Goal: Information Seeking & Learning: Learn about a topic

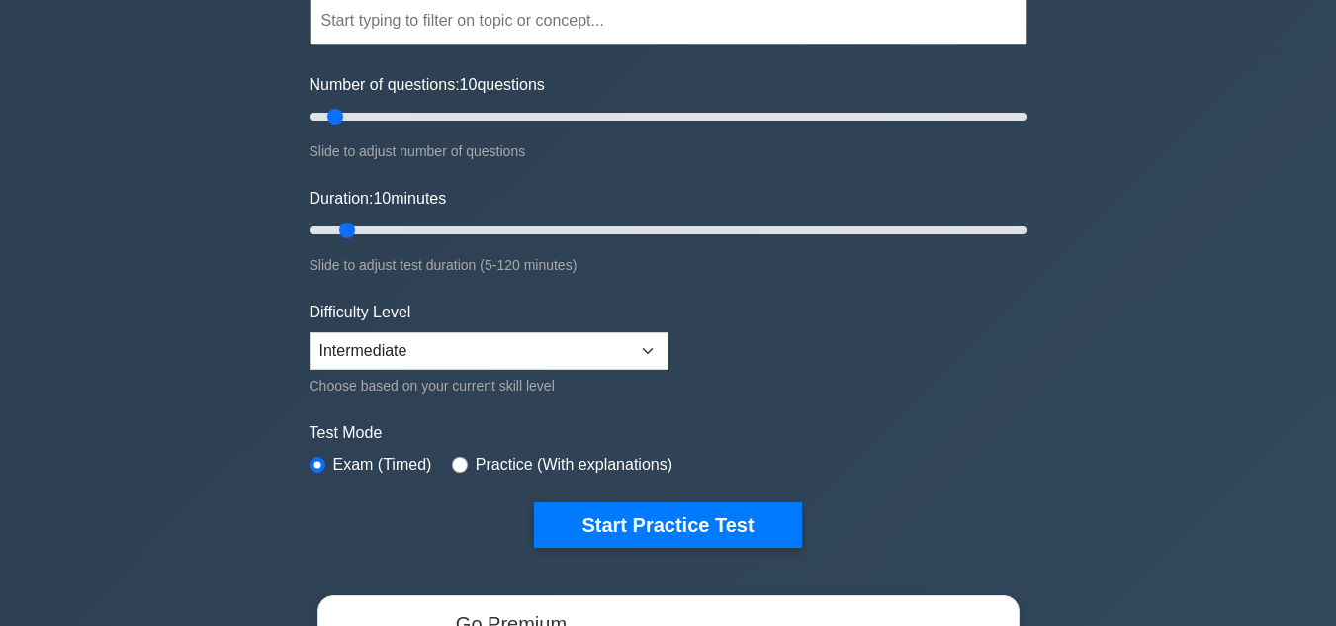
scroll to position [237, 0]
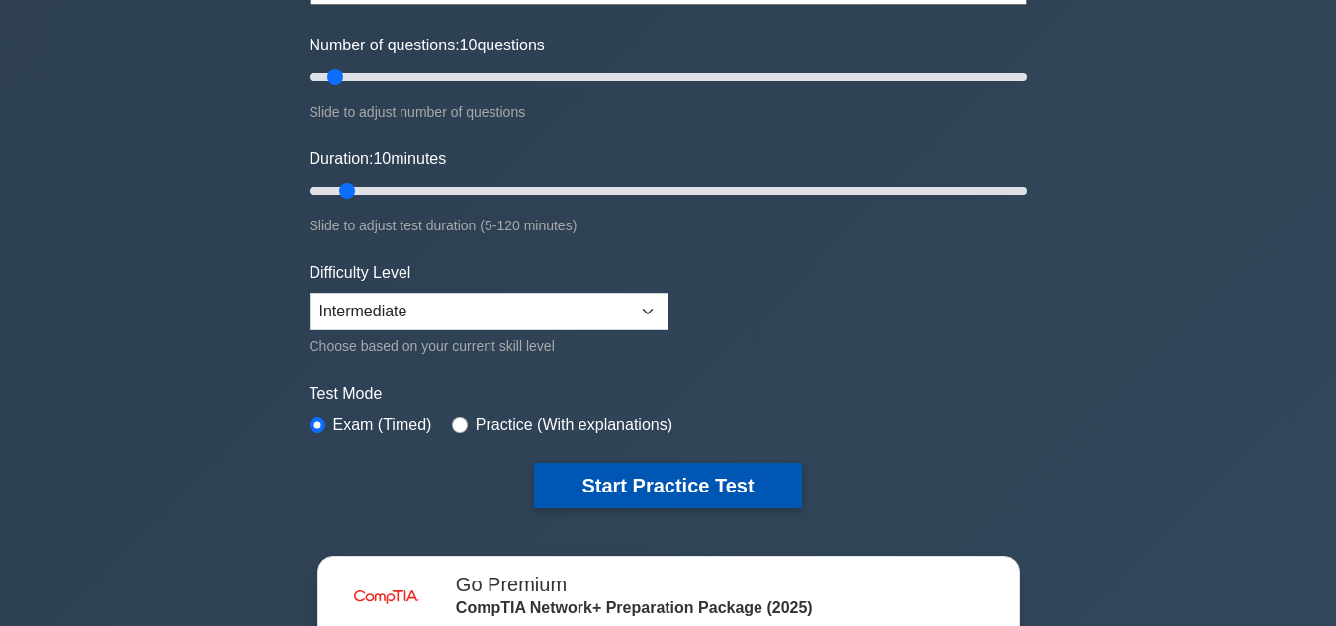
click at [700, 480] on button "Start Practice Test" at bounding box center [667, 485] width 267 height 45
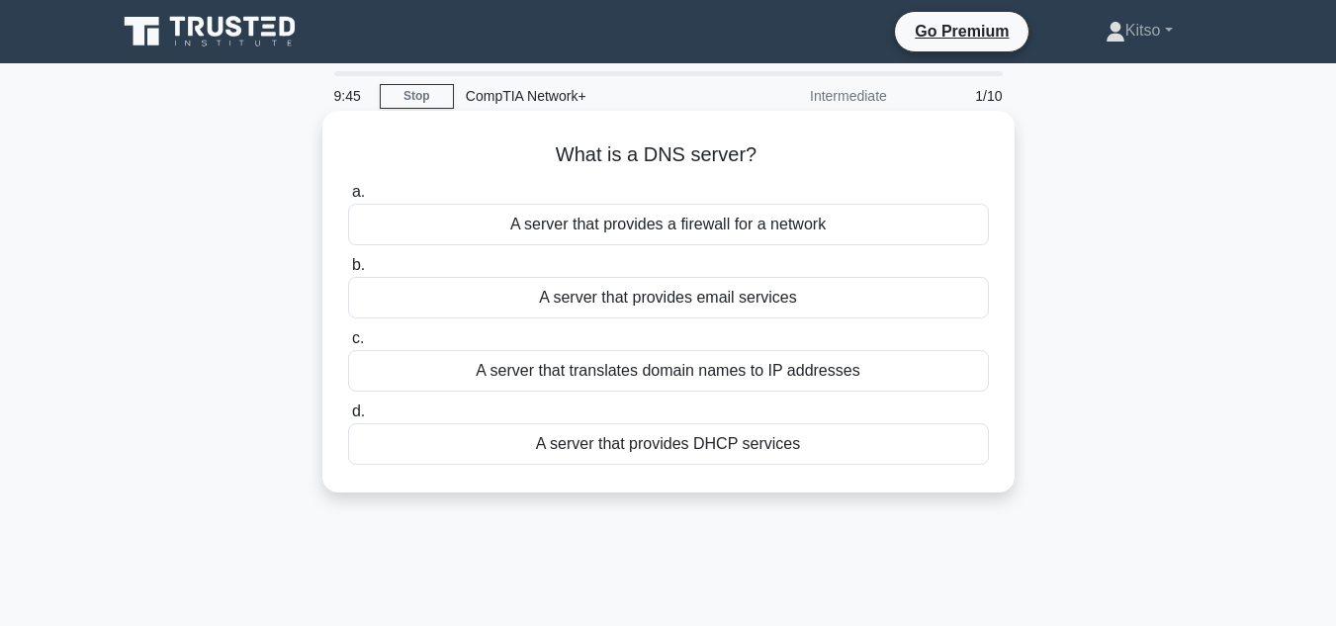
click at [677, 374] on div "A server that translates domain names to IP addresses" at bounding box center [668, 371] width 641 height 42
click at [348, 345] on input "c. A server that translates domain names to IP addresses" at bounding box center [348, 338] width 0 height 13
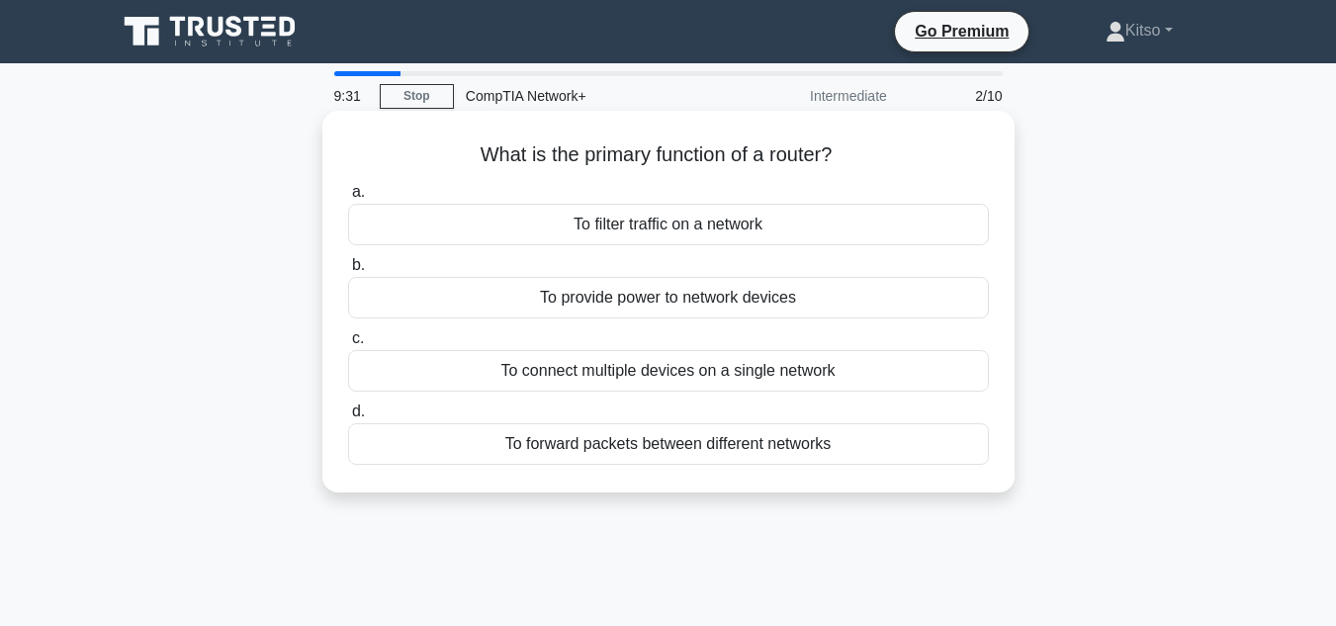
click at [696, 378] on div "To connect multiple devices on a single network" at bounding box center [668, 371] width 641 height 42
click at [348, 345] on input "c. To connect multiple devices on a single network" at bounding box center [348, 338] width 0 height 13
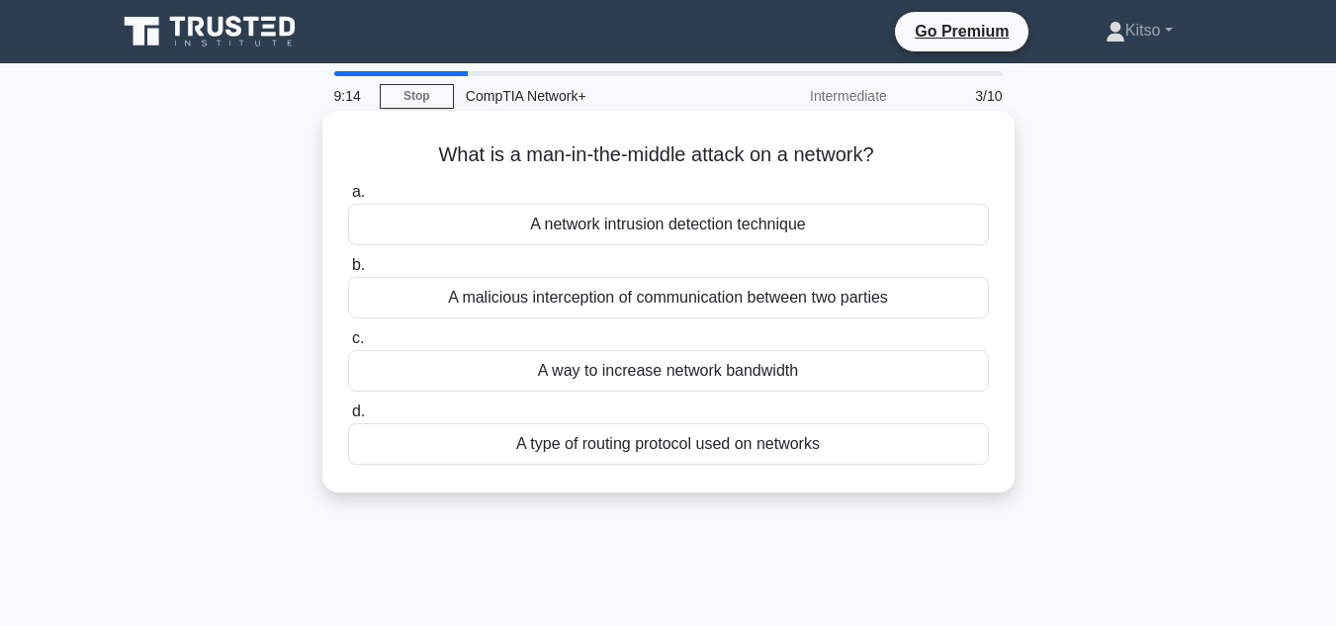
click at [709, 303] on div "A malicious interception of communication between two parties" at bounding box center [668, 298] width 641 height 42
click at [348, 272] on input "b. A malicious interception of communication between two parties" at bounding box center [348, 265] width 0 height 13
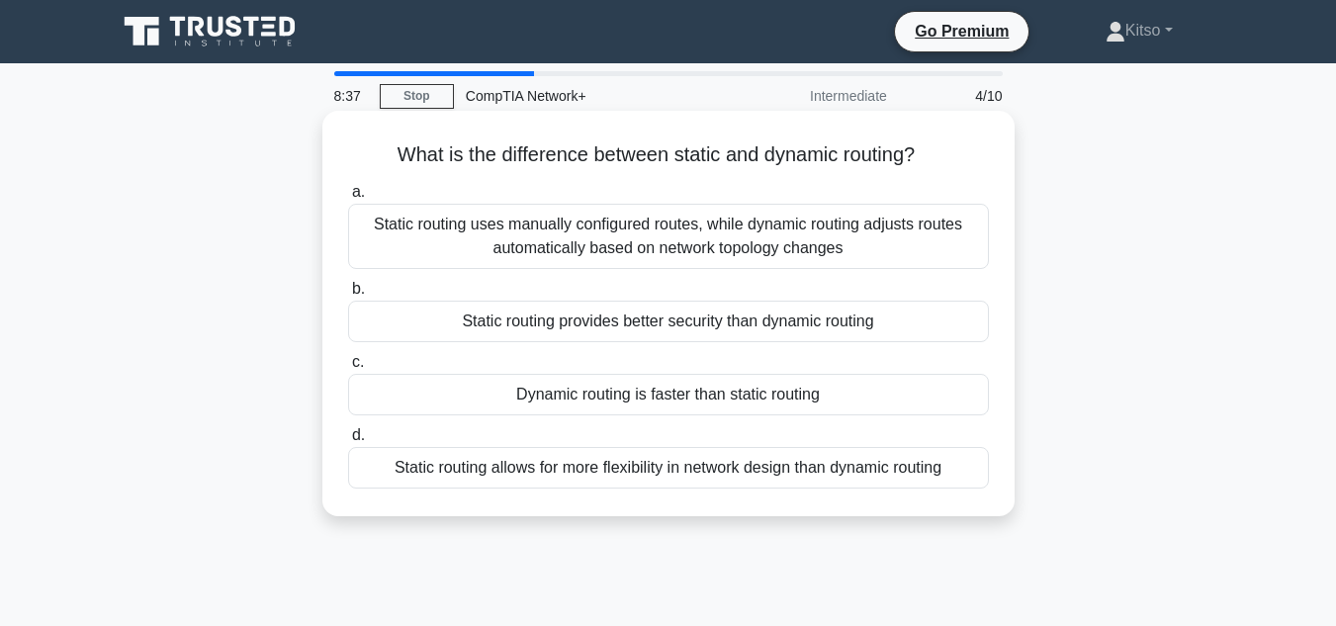
click at [743, 226] on div "Static routing uses manually configured routes, while dynamic routing adjusts r…" at bounding box center [668, 236] width 641 height 65
click at [348, 199] on input "a. Static routing uses manually configured routes, while dynamic routing adjust…" at bounding box center [348, 192] width 0 height 13
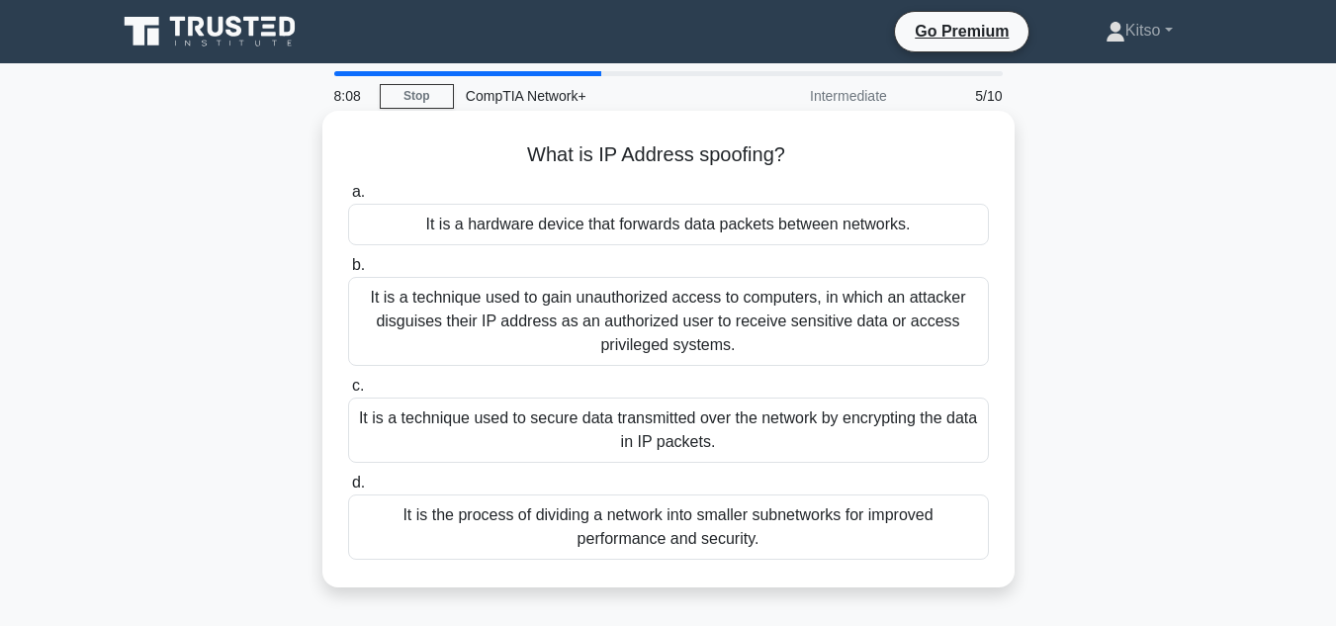
click at [781, 320] on div "It is a technique used to gain unauthorized access to computers, in which an at…" at bounding box center [668, 321] width 641 height 89
click at [348, 272] on input "b. It is a technique used to gain unauthorized access to computers, in which an…" at bounding box center [348, 265] width 0 height 13
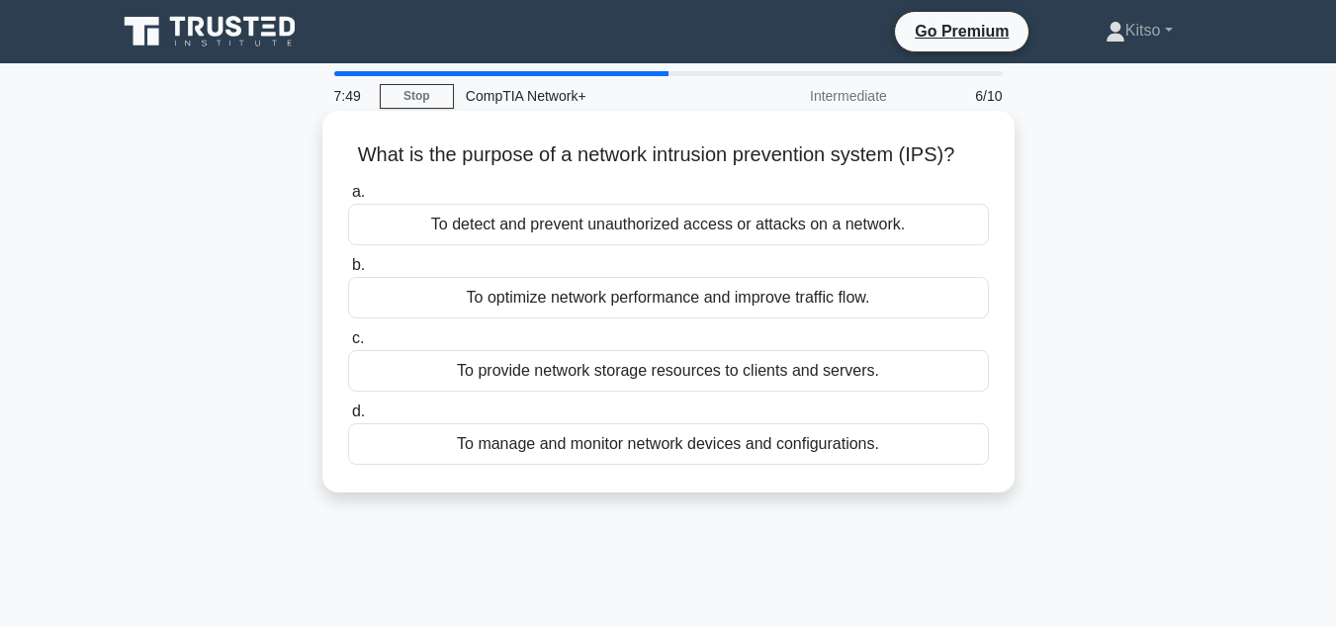
click at [814, 230] on div "To detect and prevent unauthorized access or attacks on a network." at bounding box center [668, 225] width 641 height 42
click at [348, 199] on input "a. To detect and prevent unauthorized access or attacks on a network." at bounding box center [348, 192] width 0 height 13
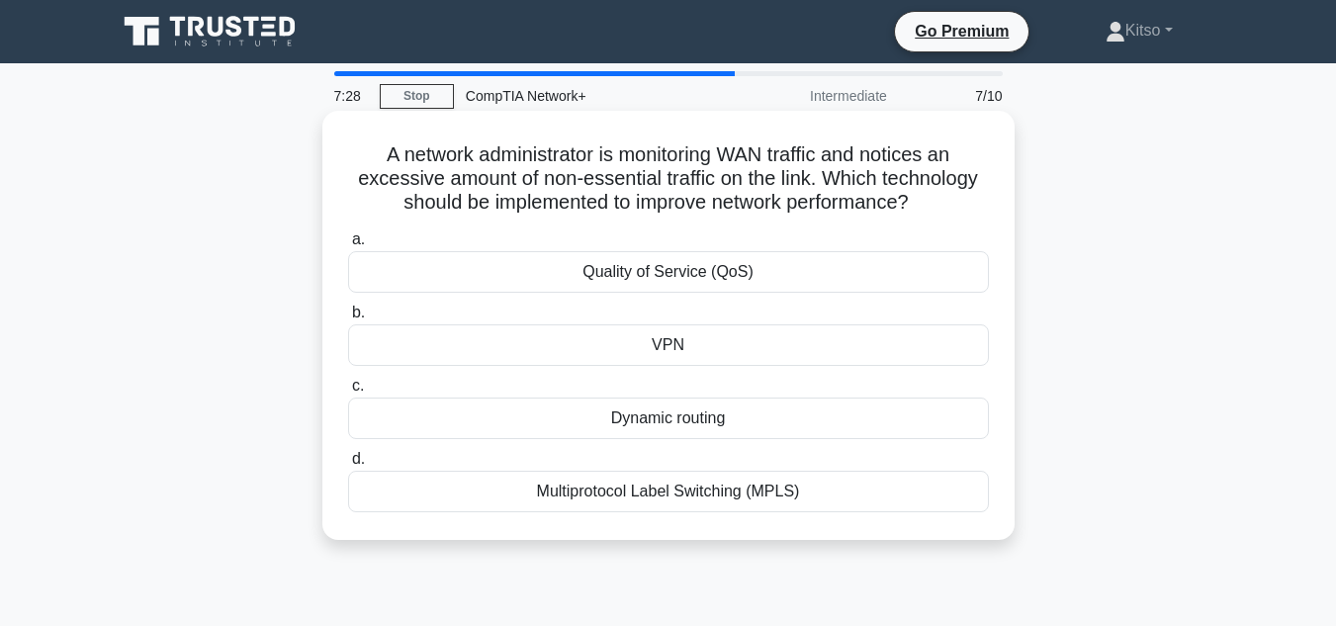
click at [752, 500] on div "Multiprotocol Label Switching (MPLS)" at bounding box center [668, 492] width 641 height 42
click at [348, 466] on input "d. Multiprotocol Label Switching (MPLS)" at bounding box center [348, 459] width 0 height 13
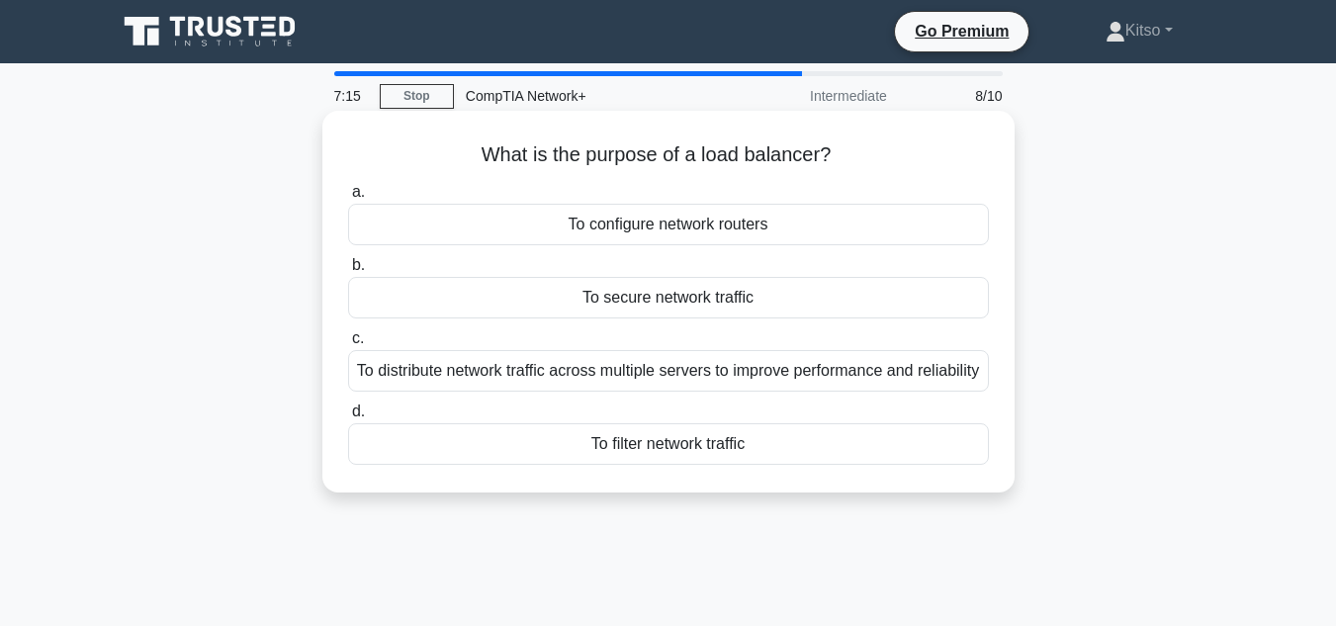
click at [683, 392] on div "To distribute network traffic across multiple servers to improve performance an…" at bounding box center [668, 371] width 641 height 42
click at [348, 345] on input "c. To distribute network traffic across multiple servers to improve performance…" at bounding box center [348, 338] width 0 height 13
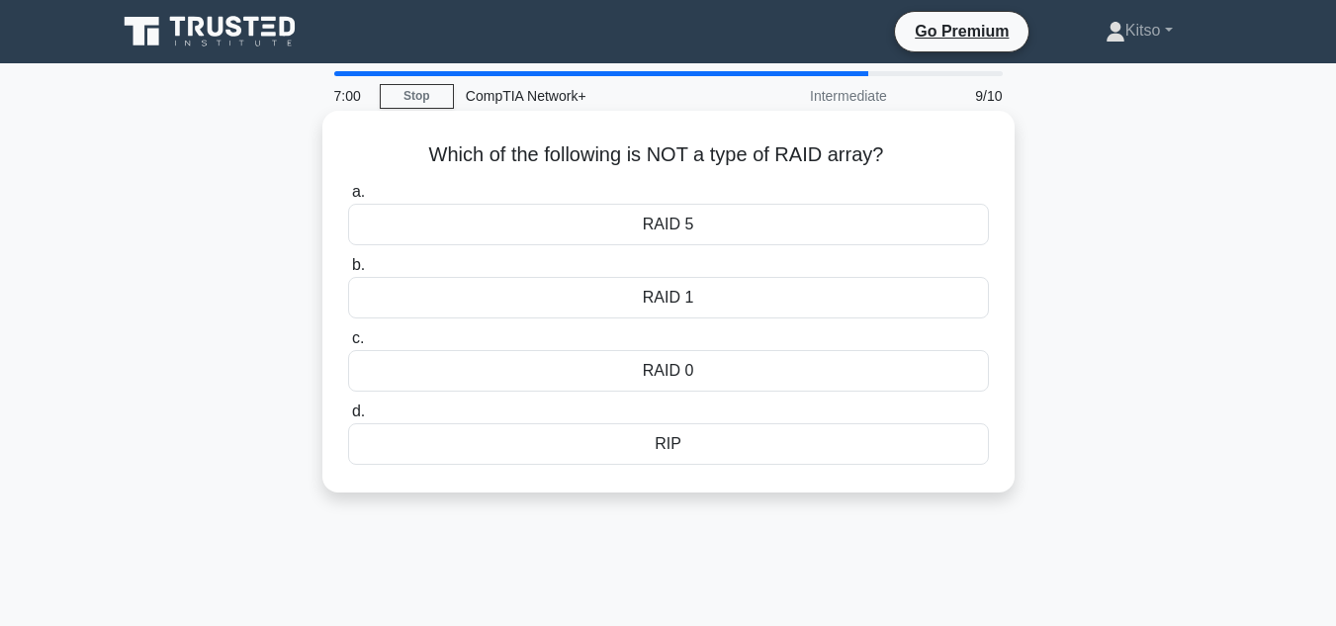
click at [677, 444] on div "RIP" at bounding box center [668, 444] width 641 height 42
click at [348, 418] on input "d. RIP" at bounding box center [348, 411] width 0 height 13
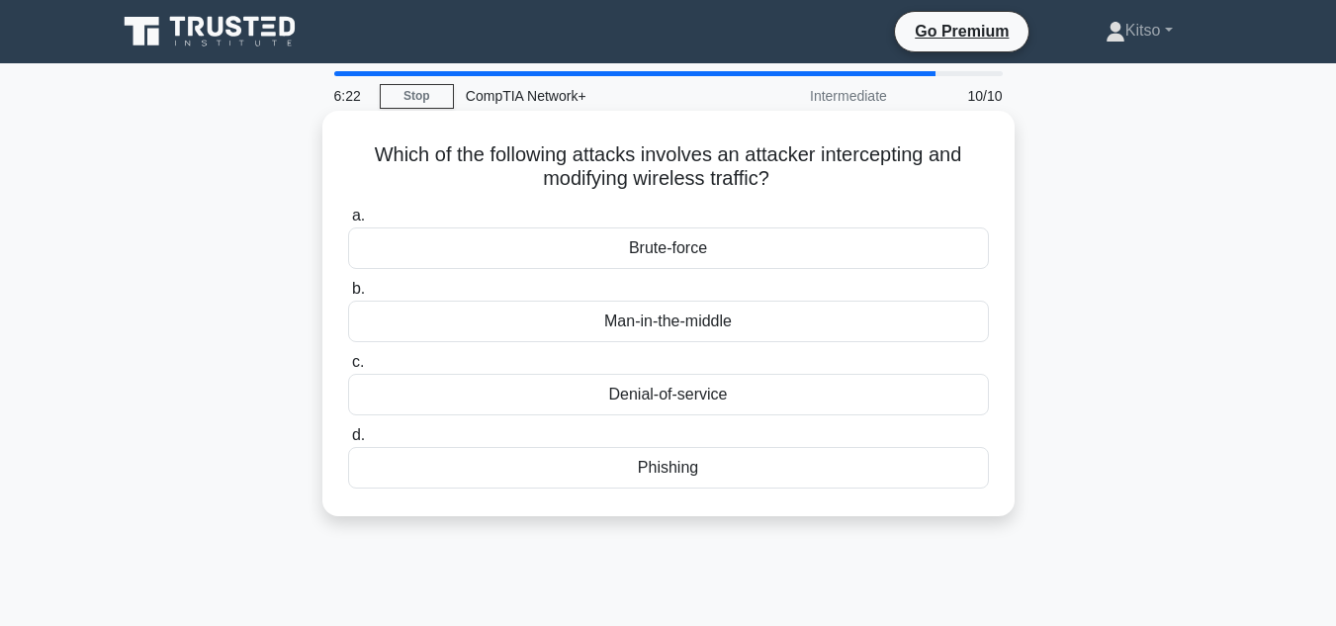
click at [715, 400] on div "Denial-of-service" at bounding box center [668, 395] width 641 height 42
click at [348, 369] on input "c. Denial-of-service" at bounding box center [348, 362] width 0 height 13
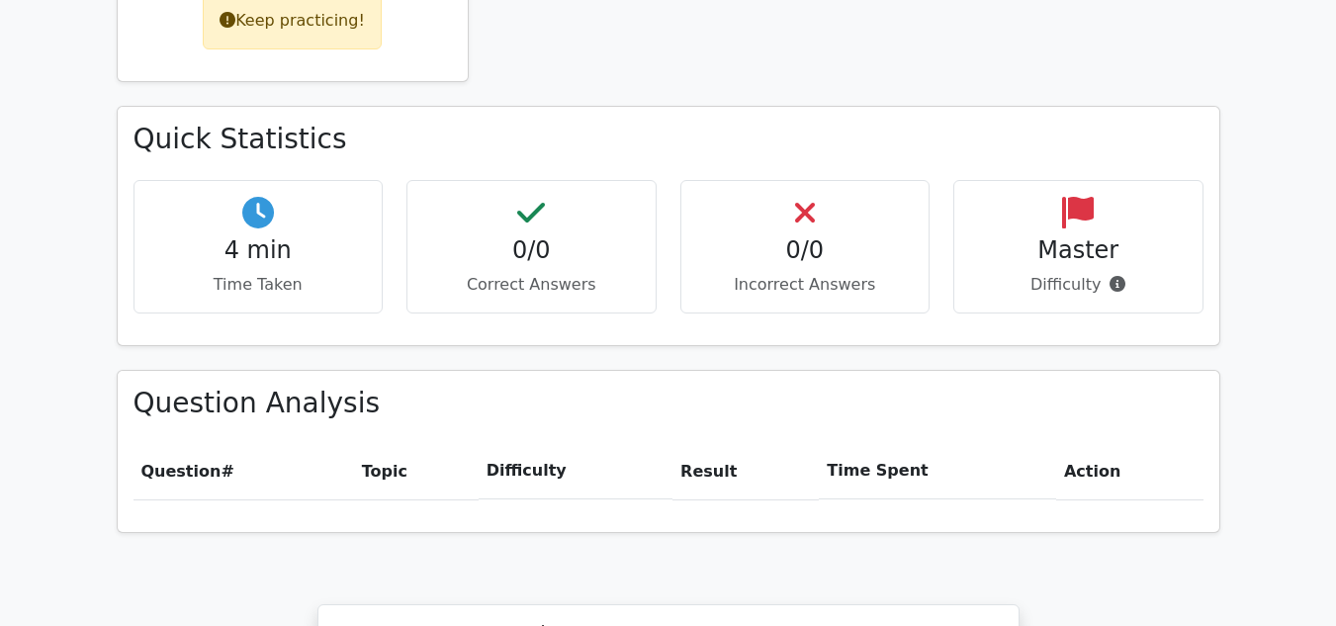
scroll to position [1723, 0]
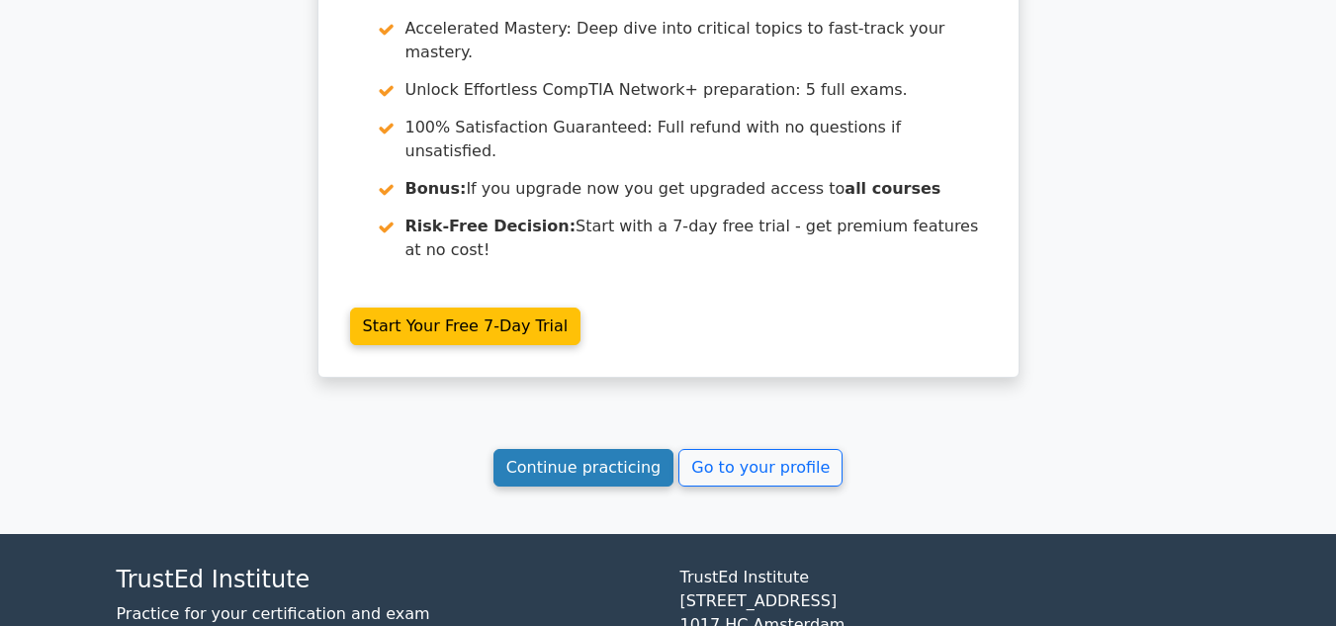
click at [597, 449] on link "Continue practicing" at bounding box center [583, 468] width 181 height 38
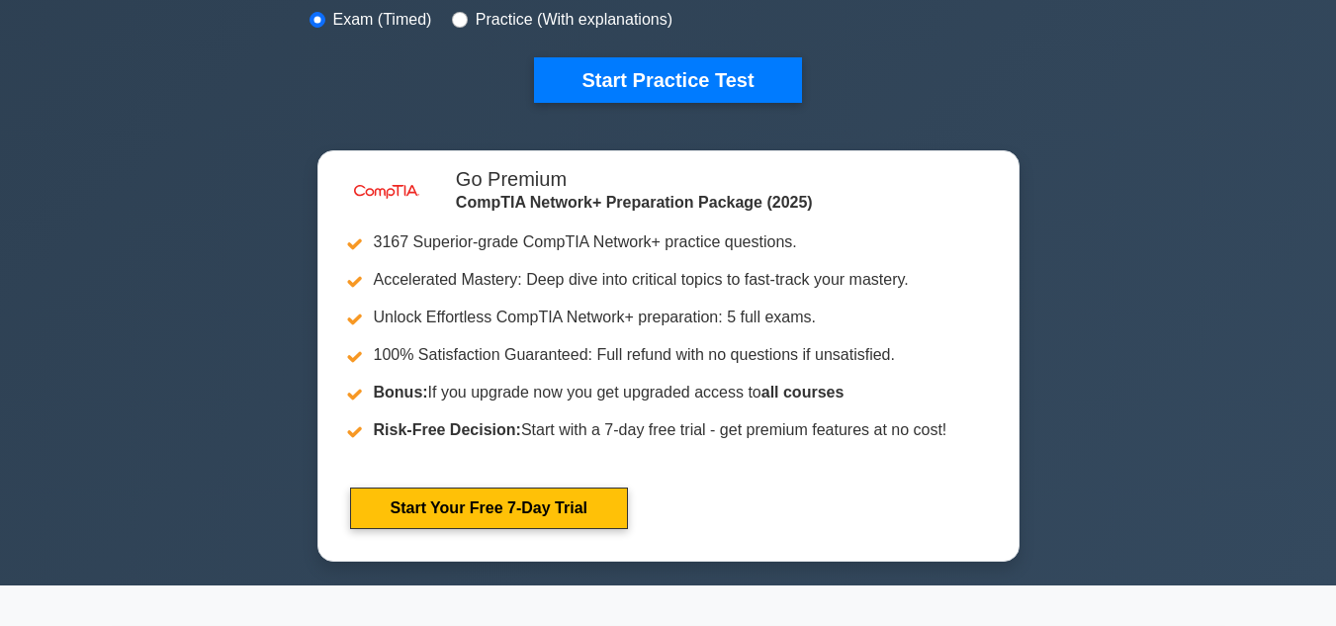
scroll to position [603, 0]
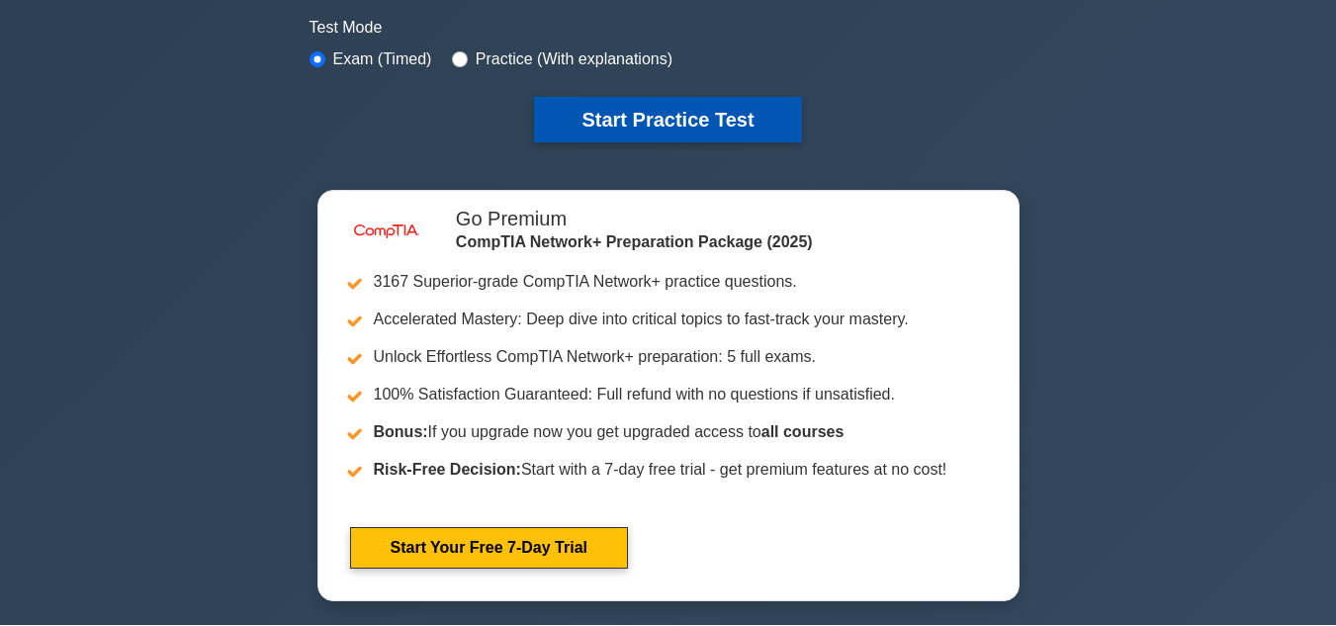
click at [688, 130] on button "Start Practice Test" at bounding box center [667, 119] width 267 height 45
